Goal: Find specific page/section: Find specific page/section

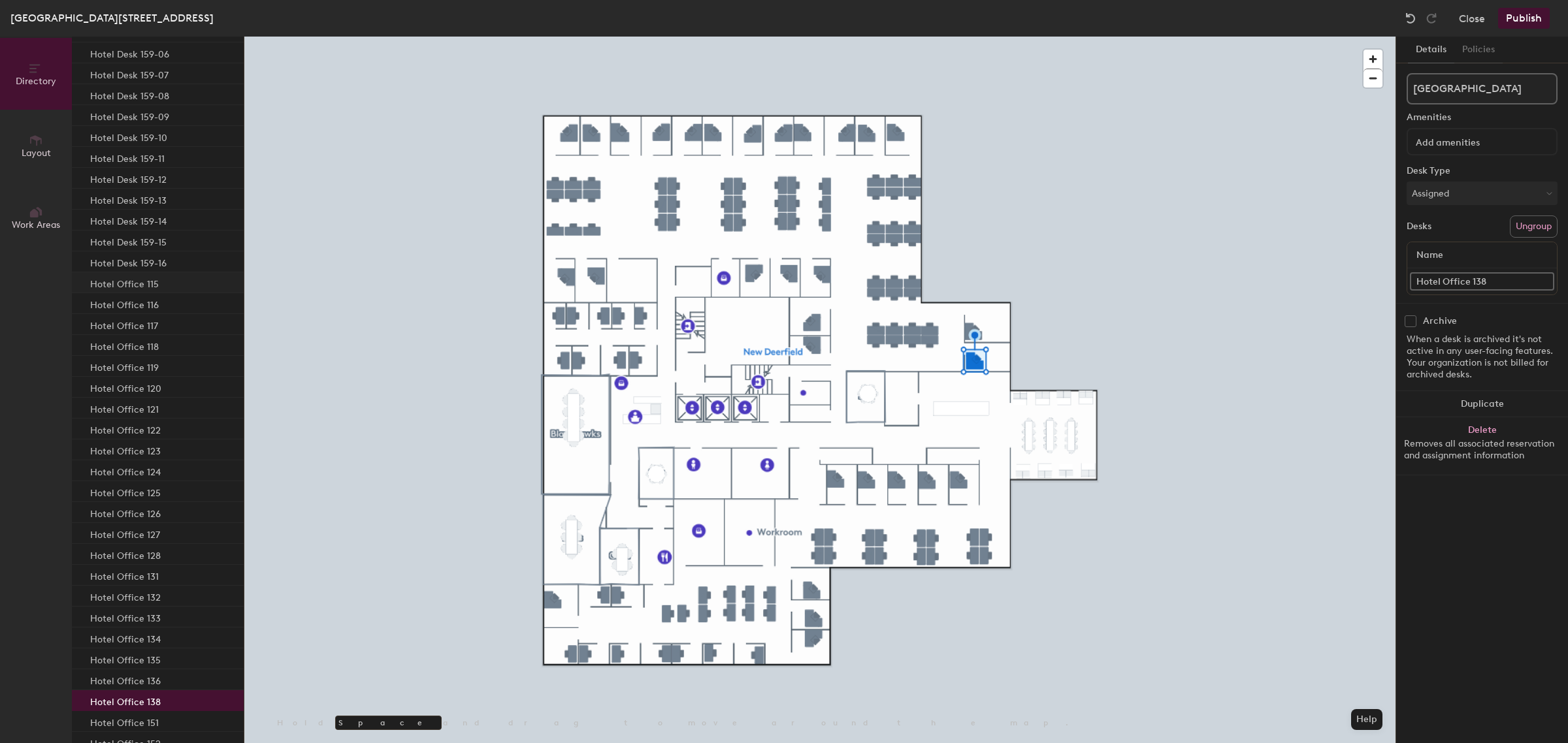
scroll to position [1731, 0]
click at [168, 319] on div "Hotel Office 115" at bounding box center [158, 316] width 172 height 21
click at [162, 338] on div "Hotel Office 116" at bounding box center [158, 337] width 172 height 21
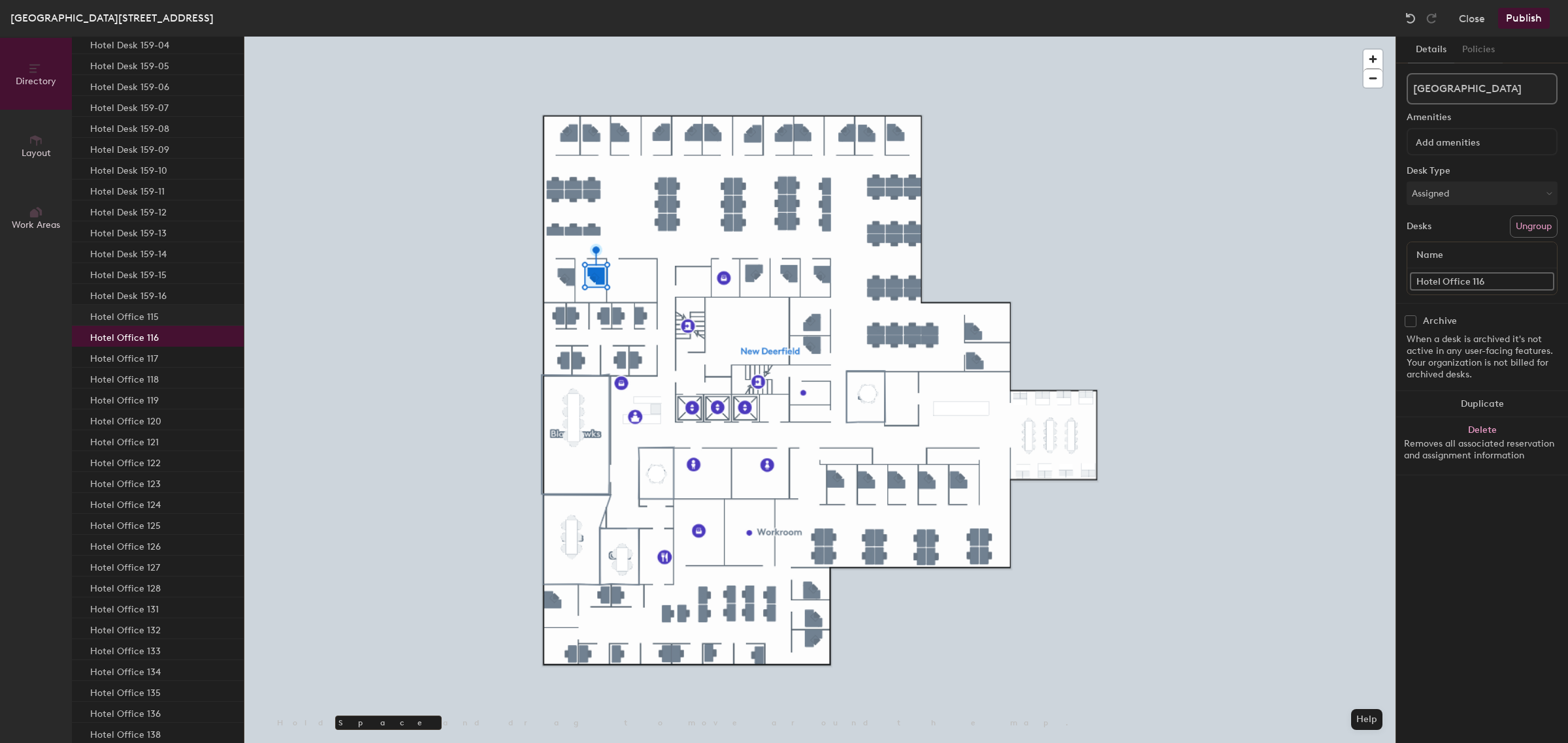
click at [160, 318] on div "Hotel Office 115" at bounding box center [158, 316] width 172 height 21
click at [155, 332] on p "Hotel Office 116" at bounding box center [124, 336] width 69 height 15
click at [162, 315] on div "Hotel Office 115" at bounding box center [158, 316] width 172 height 21
click at [157, 334] on div "Hotel Office 116" at bounding box center [158, 337] width 172 height 21
click at [161, 316] on div "Hotel Office 115" at bounding box center [158, 316] width 172 height 21
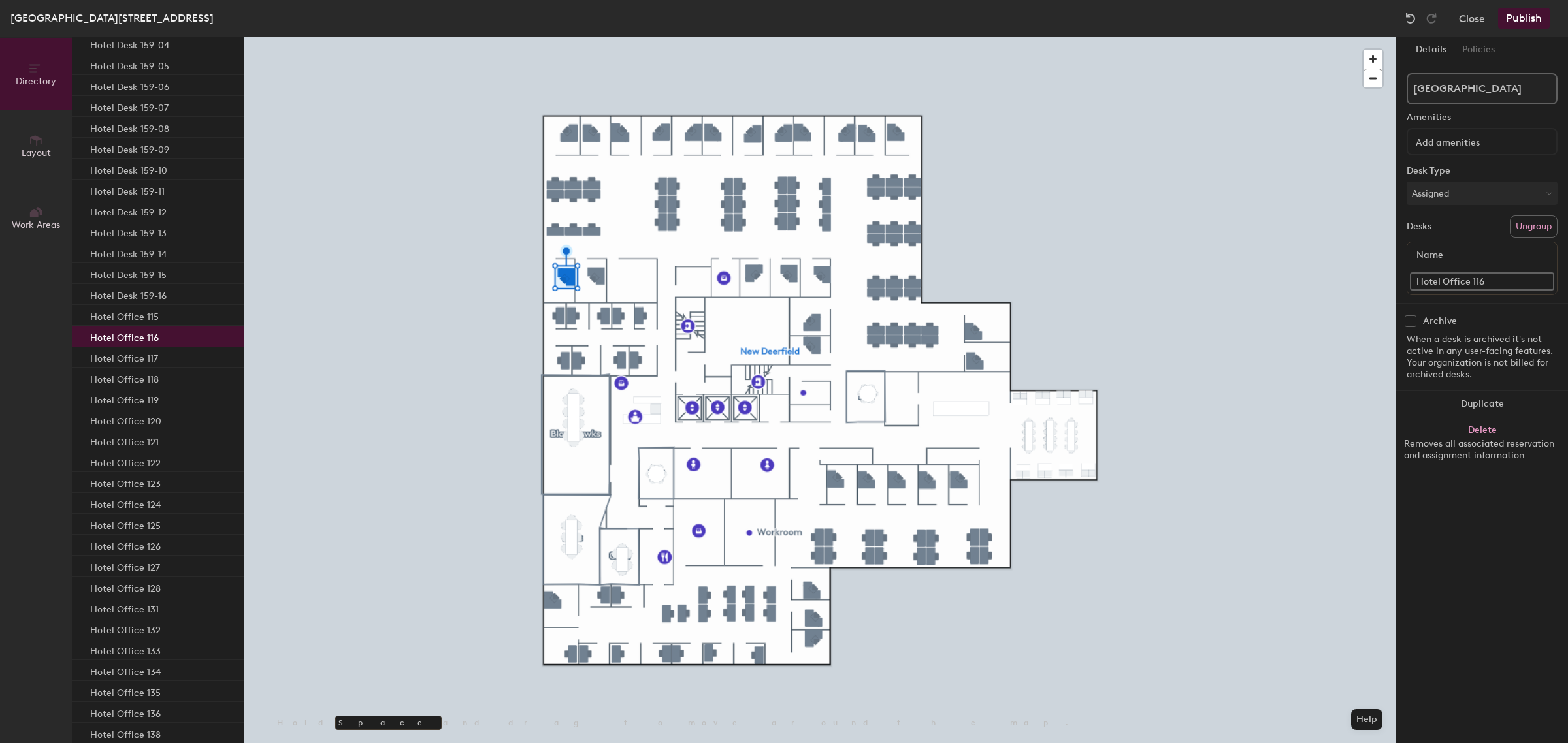
click at [161, 333] on div "Hotel Office 116" at bounding box center [158, 337] width 172 height 21
click at [164, 311] on div "Hotel Office 115" at bounding box center [158, 316] width 172 height 21
click at [574, 37] on div at bounding box center [820, 37] width 1152 height 0
